Goal: Navigation & Orientation: Find specific page/section

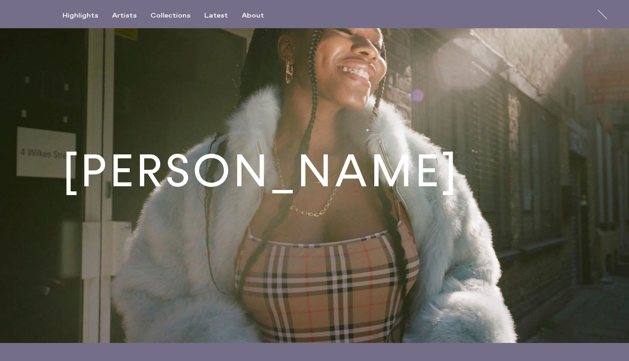
scroll to position [480, 0]
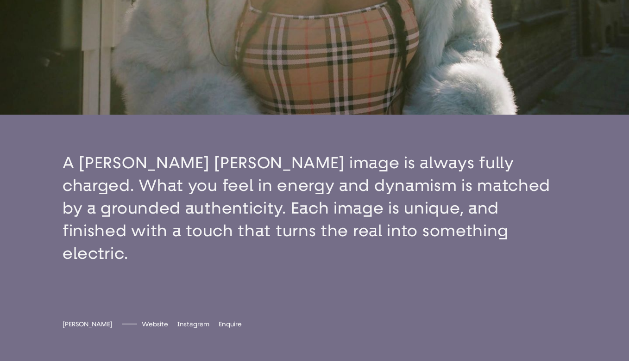
scroll to position [237, 0]
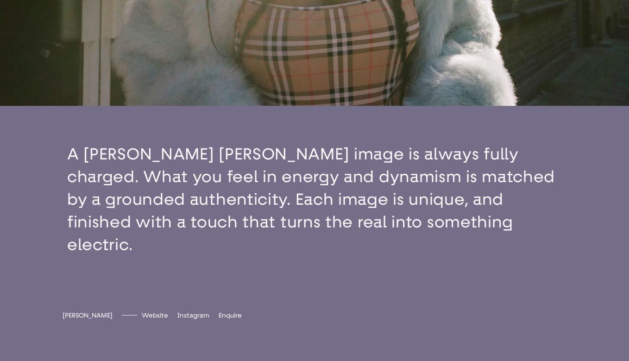
click at [342, 208] on button "button" at bounding box center [314, 199] width 629 height 187
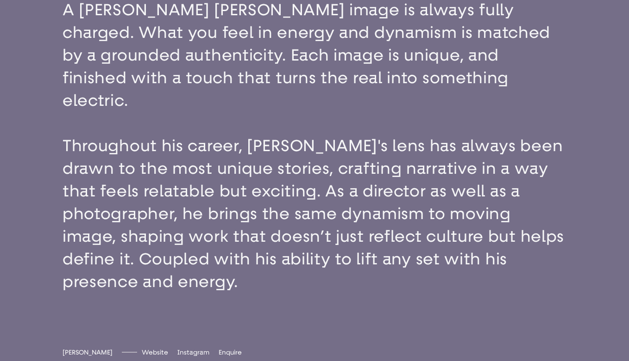
scroll to position [382, 0]
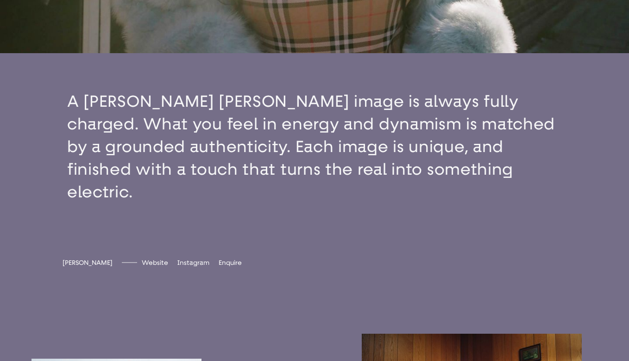
click at [316, 158] on button "button" at bounding box center [314, 146] width 629 height 187
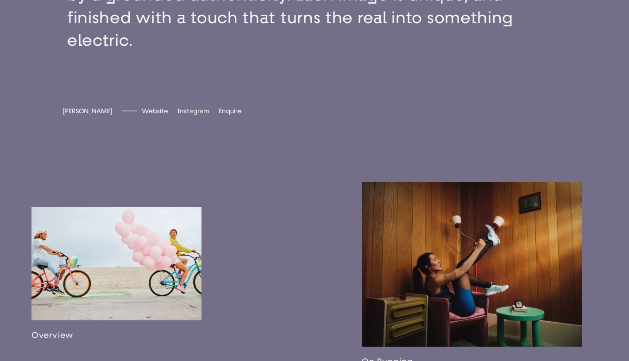
scroll to position [542, 0]
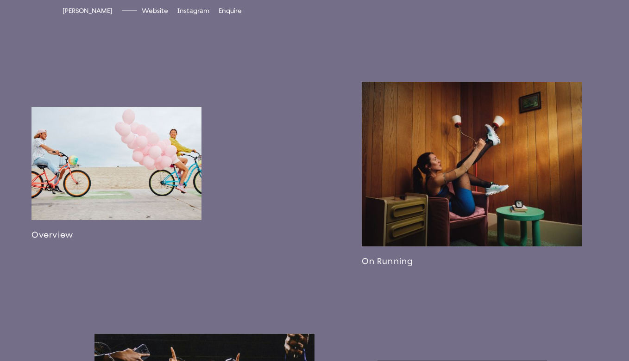
click at [121, 140] on link at bounding box center [116, 173] width 170 height 133
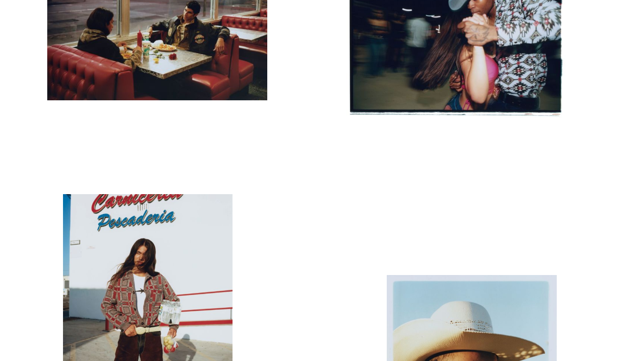
scroll to position [5284, 0]
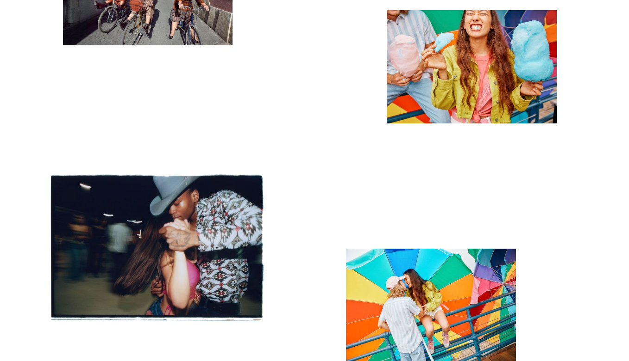
scroll to position [5087, 0]
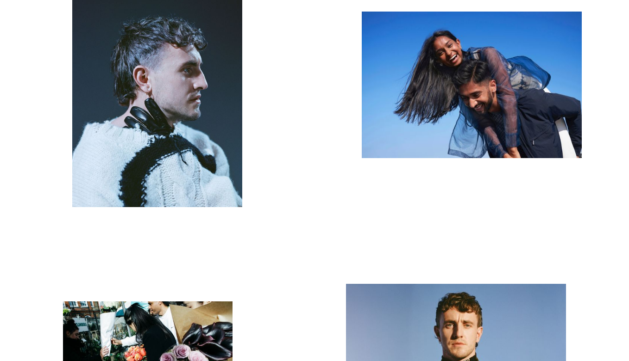
scroll to position [3291, 0]
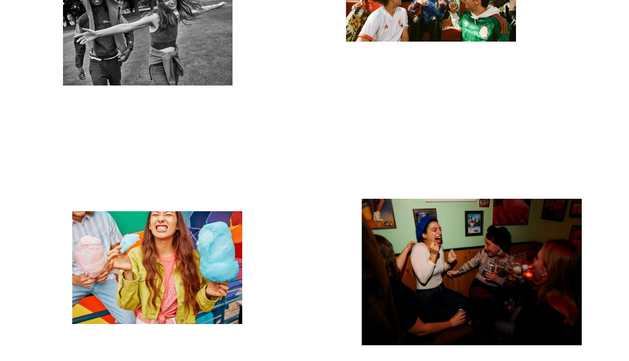
scroll to position [4189, 0]
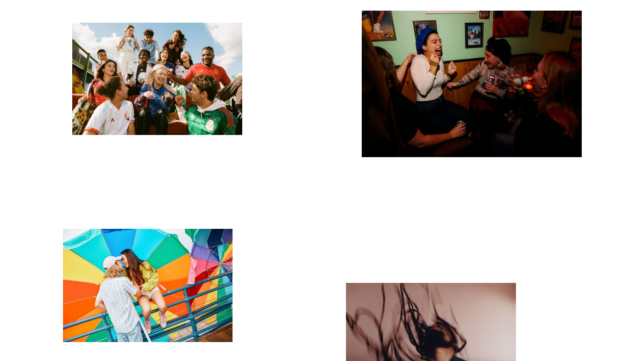
scroll to position [4343, 0]
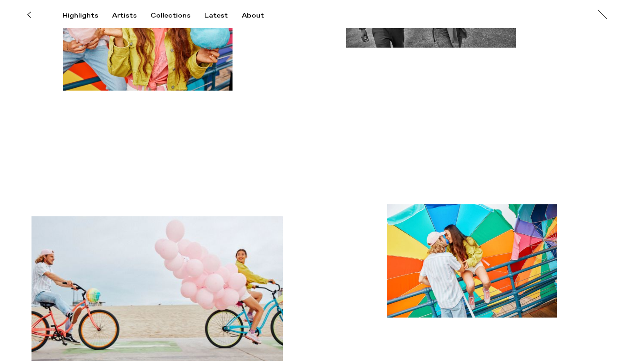
scroll to position [4149, 0]
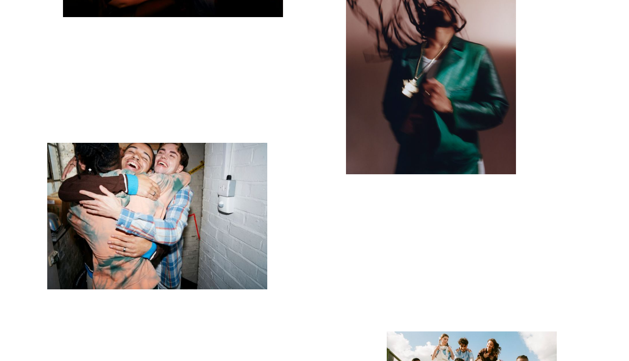
scroll to position [4347, 0]
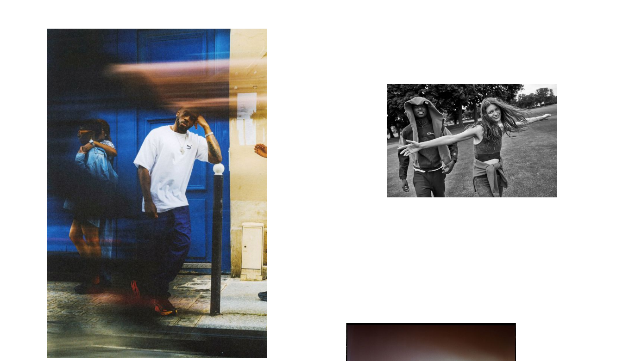
scroll to position [5443, 0]
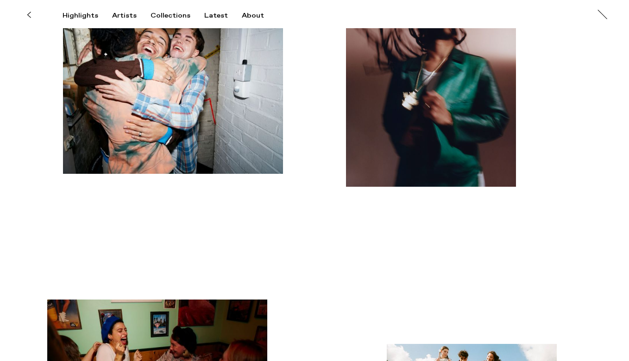
scroll to position [4590, 0]
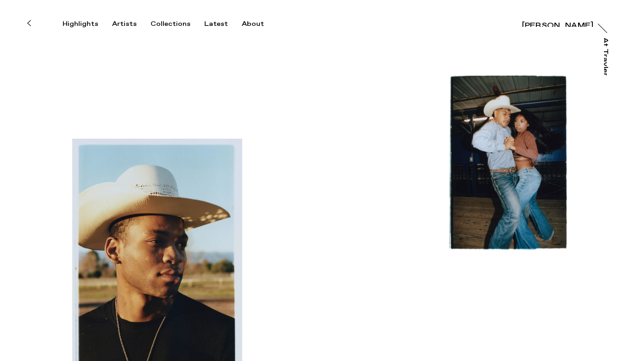
click at [573, 23] on div "[PERSON_NAME]" at bounding box center [557, 21] width 71 height 7
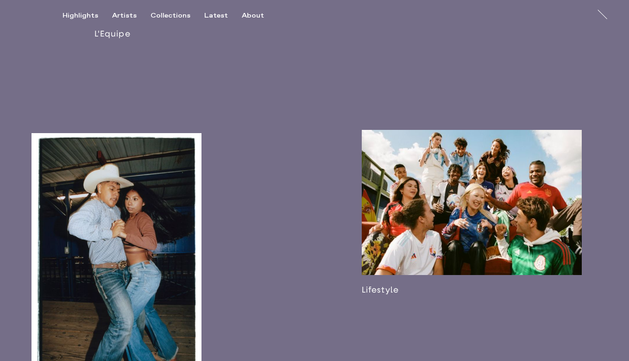
scroll to position [983, 0]
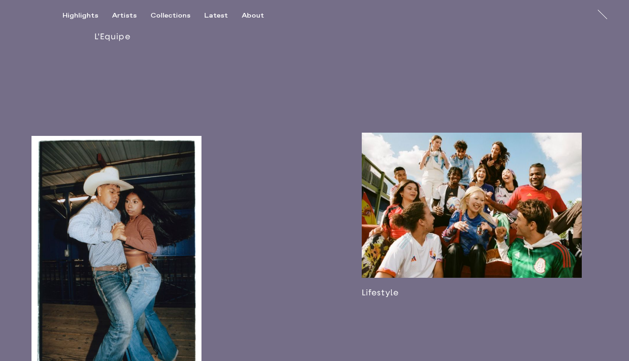
click at [293, 130] on div "Overview L'Equipe Taller The Hat Sport" at bounding box center [157, 242] width 314 height 1276
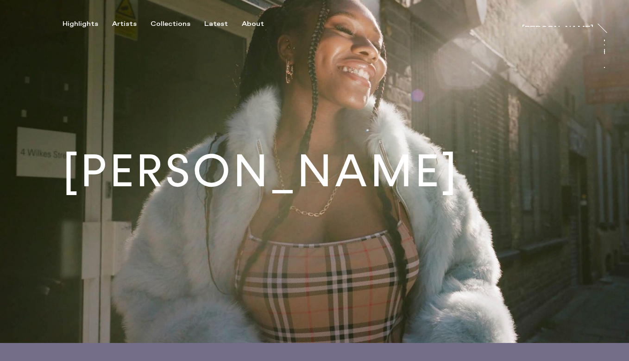
scroll to position [0, 0]
